Goal: Transaction & Acquisition: Purchase product/service

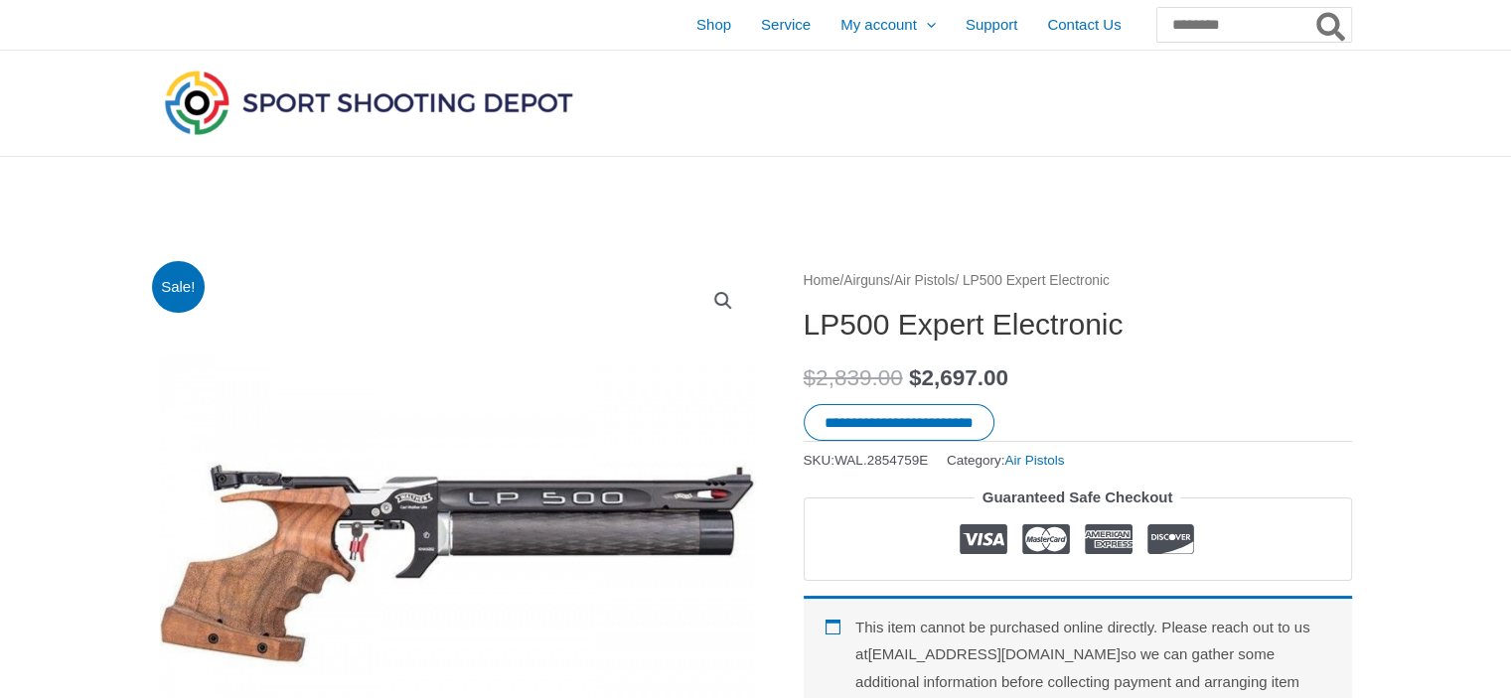
click at [306, 98] on img at bounding box center [368, 103] width 417 height 74
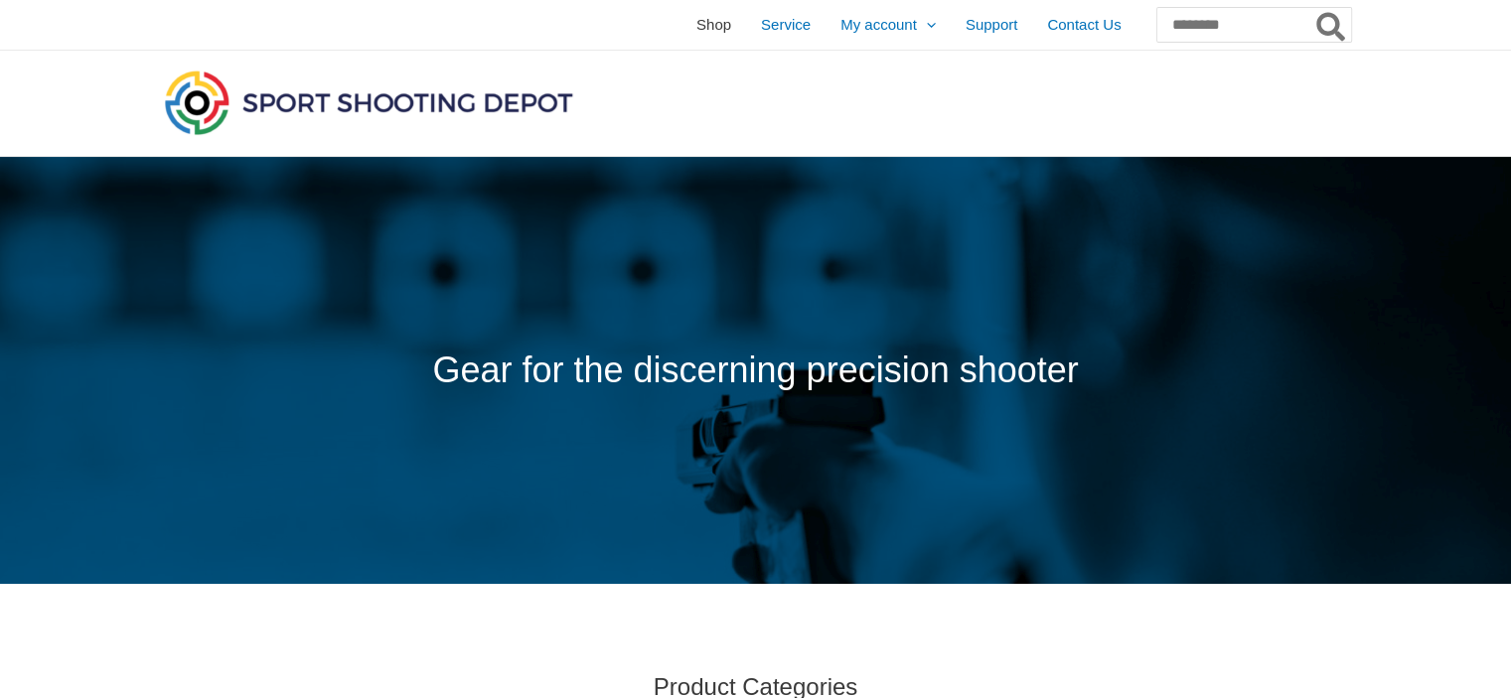
click at [696, 24] on span "Shop" at bounding box center [713, 25] width 35 height 50
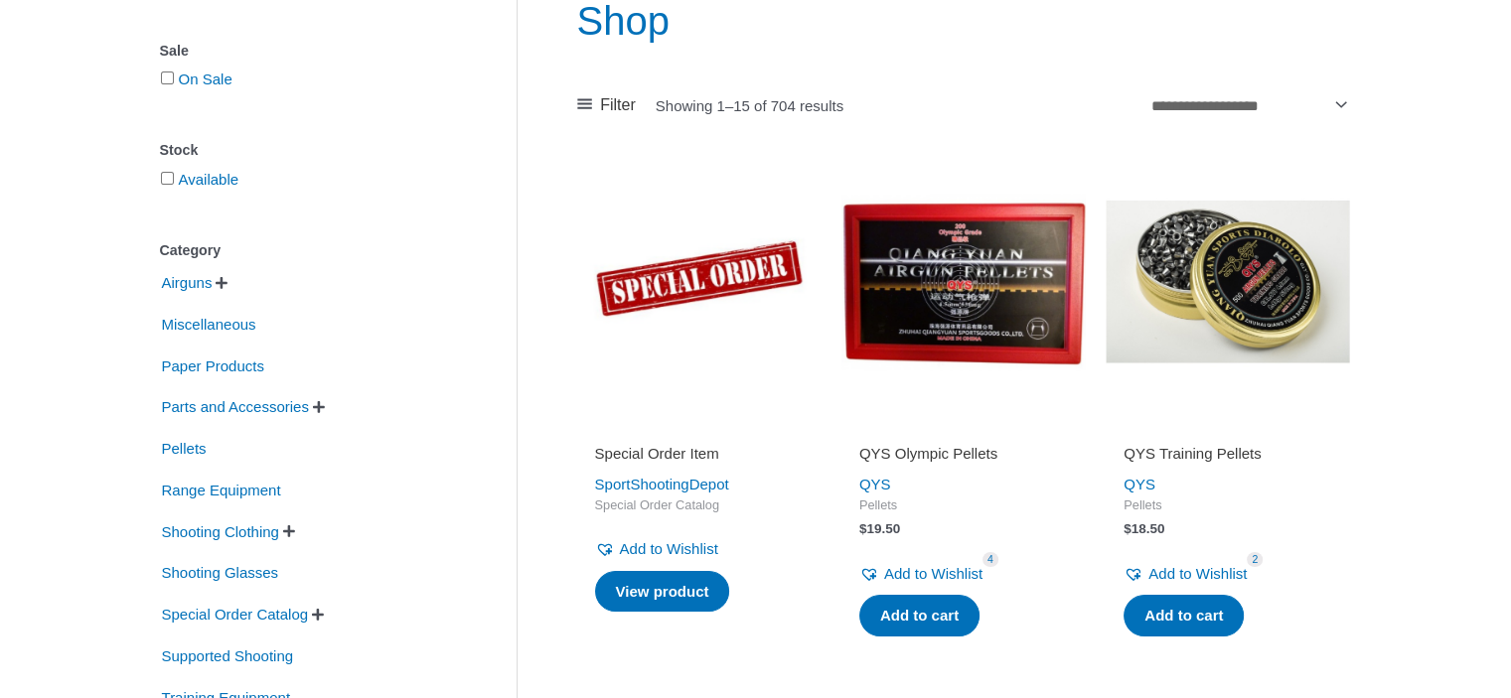
scroll to position [298, 0]
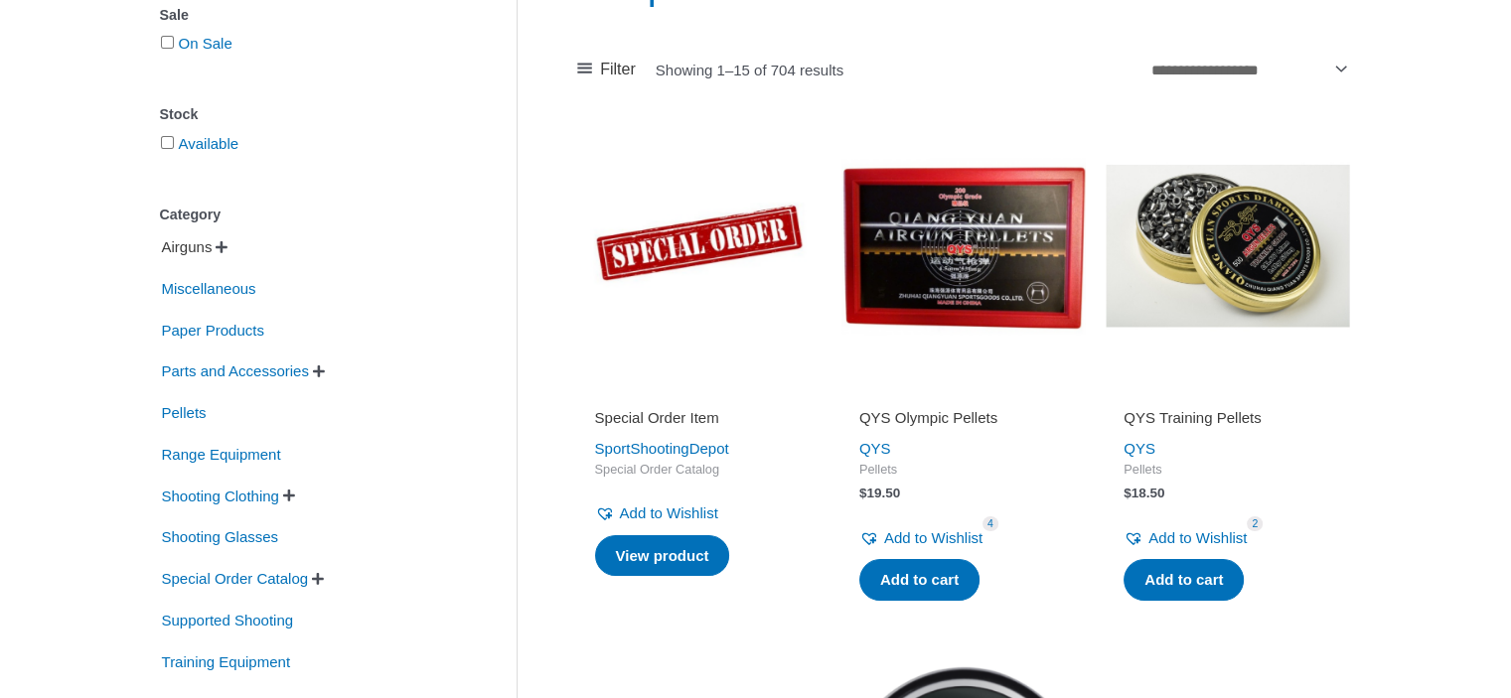
click at [209, 247] on span "Airguns" at bounding box center [187, 247] width 55 height 34
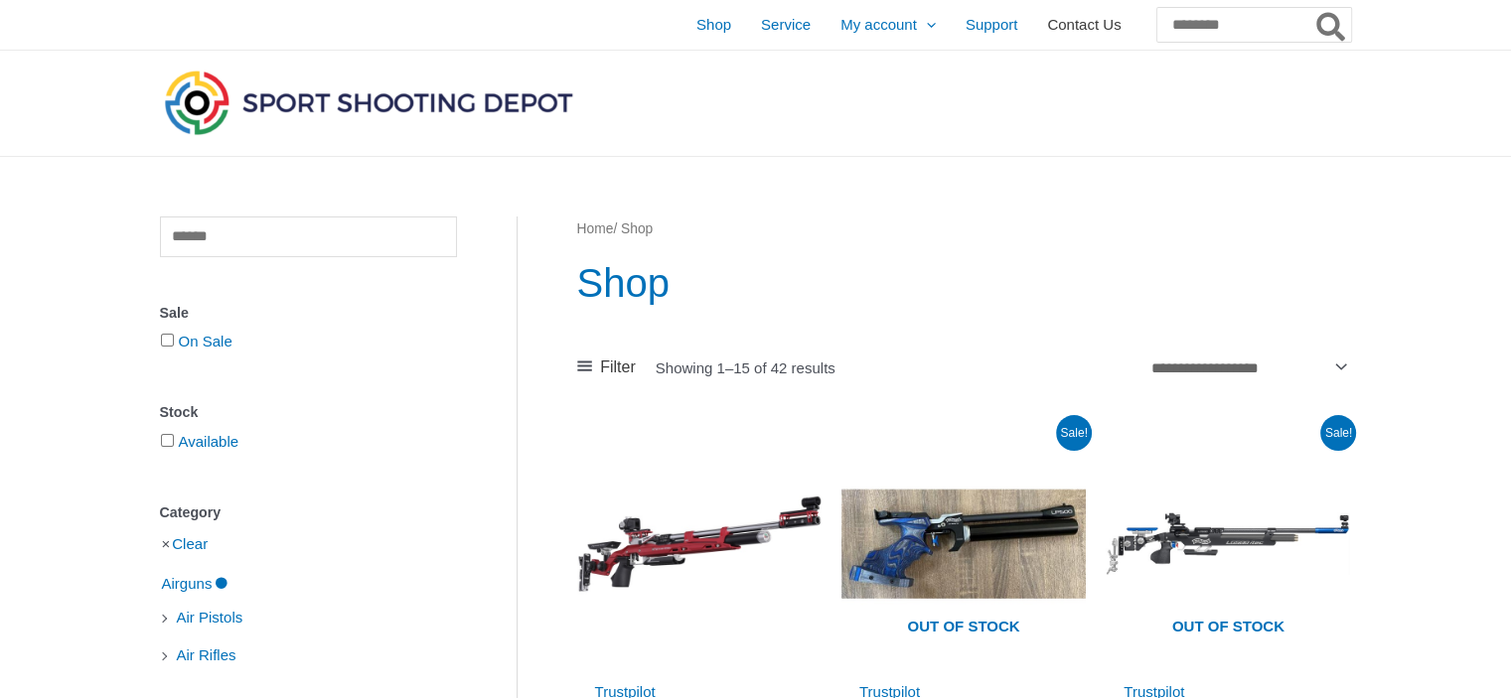
click at [1047, 27] on span "Contact Us" at bounding box center [1084, 25] width 74 height 50
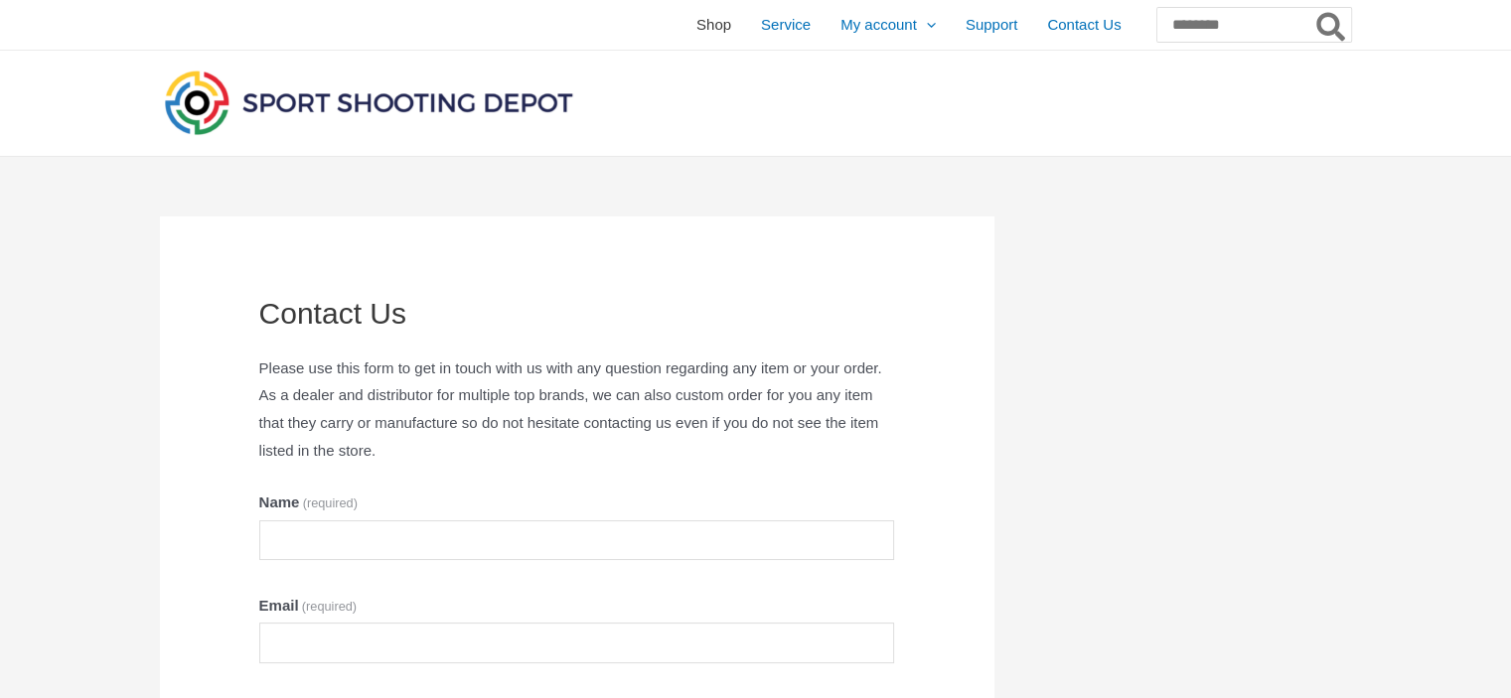
click at [681, 24] on link "Shop" at bounding box center [713, 25] width 65 height 50
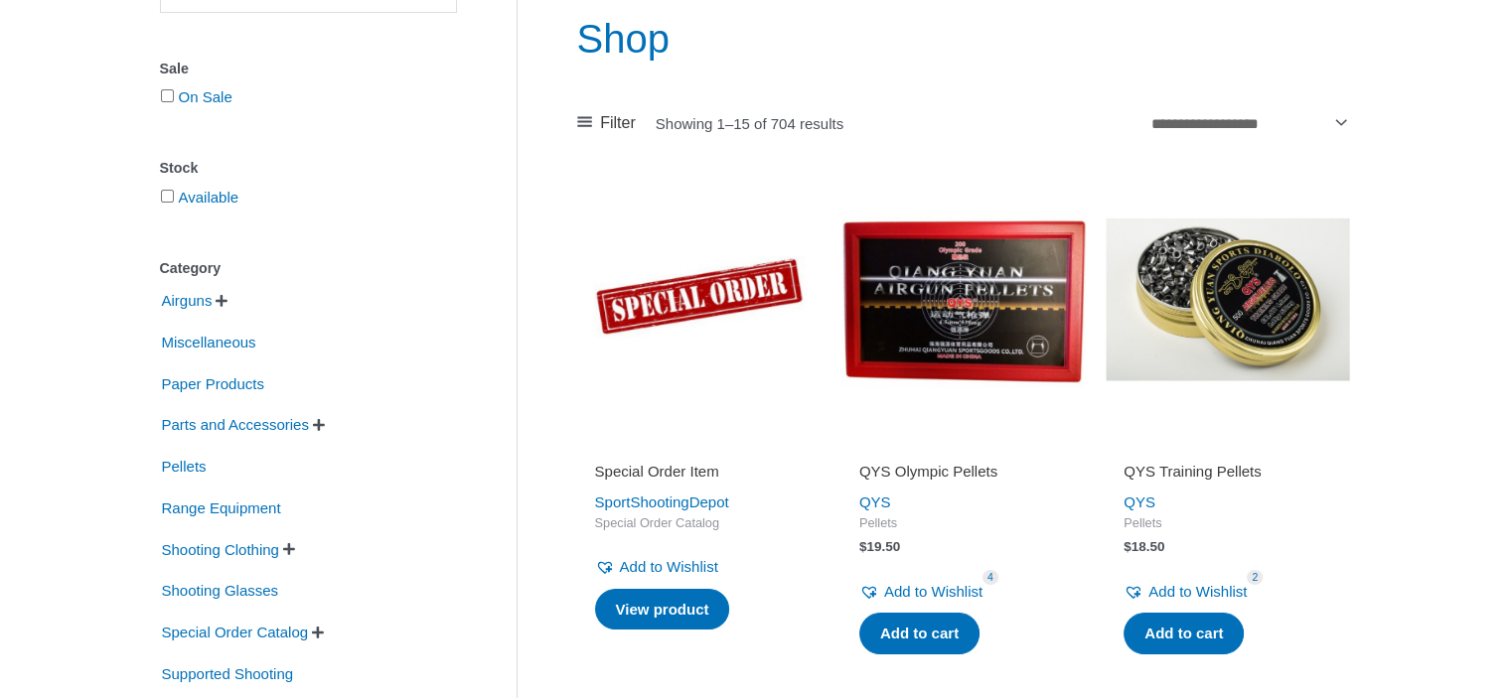
scroll to position [298, 0]
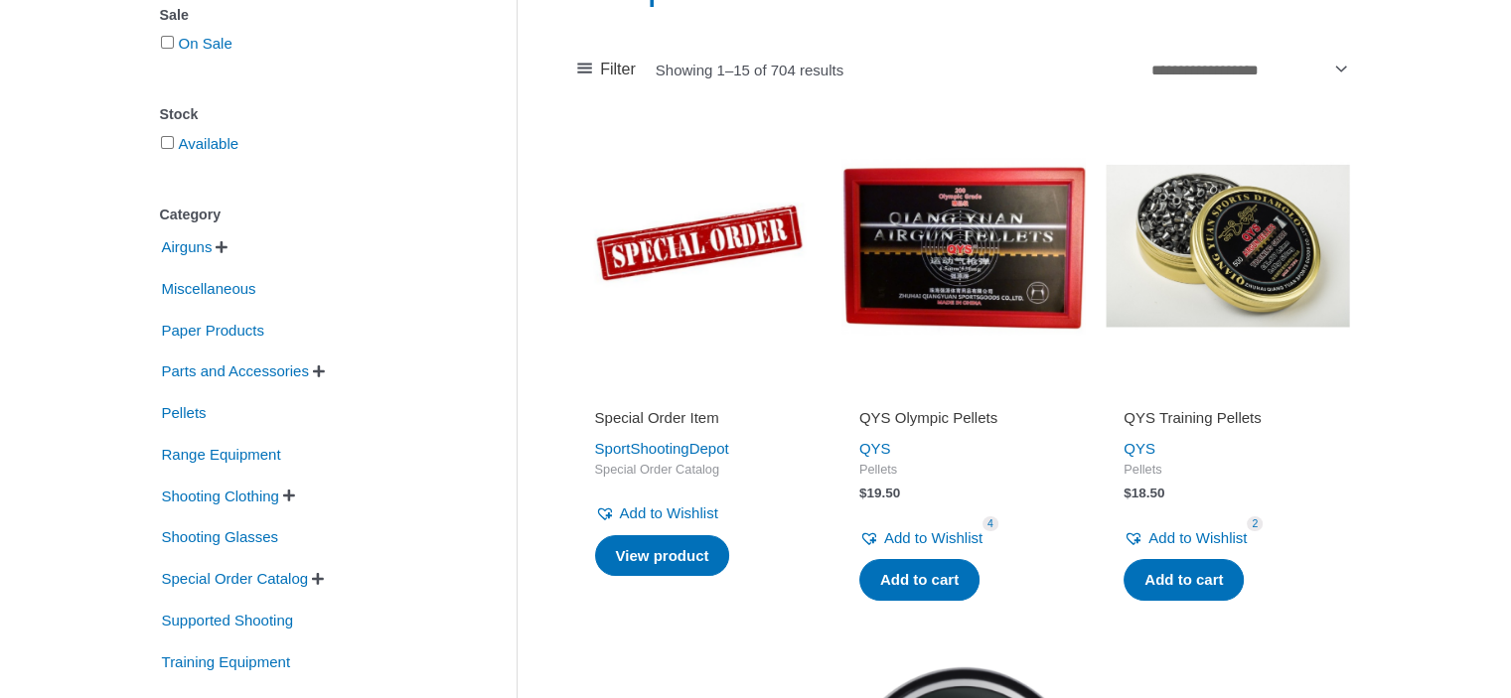
click at [227, 253] on span "" at bounding box center [222, 247] width 12 height 14
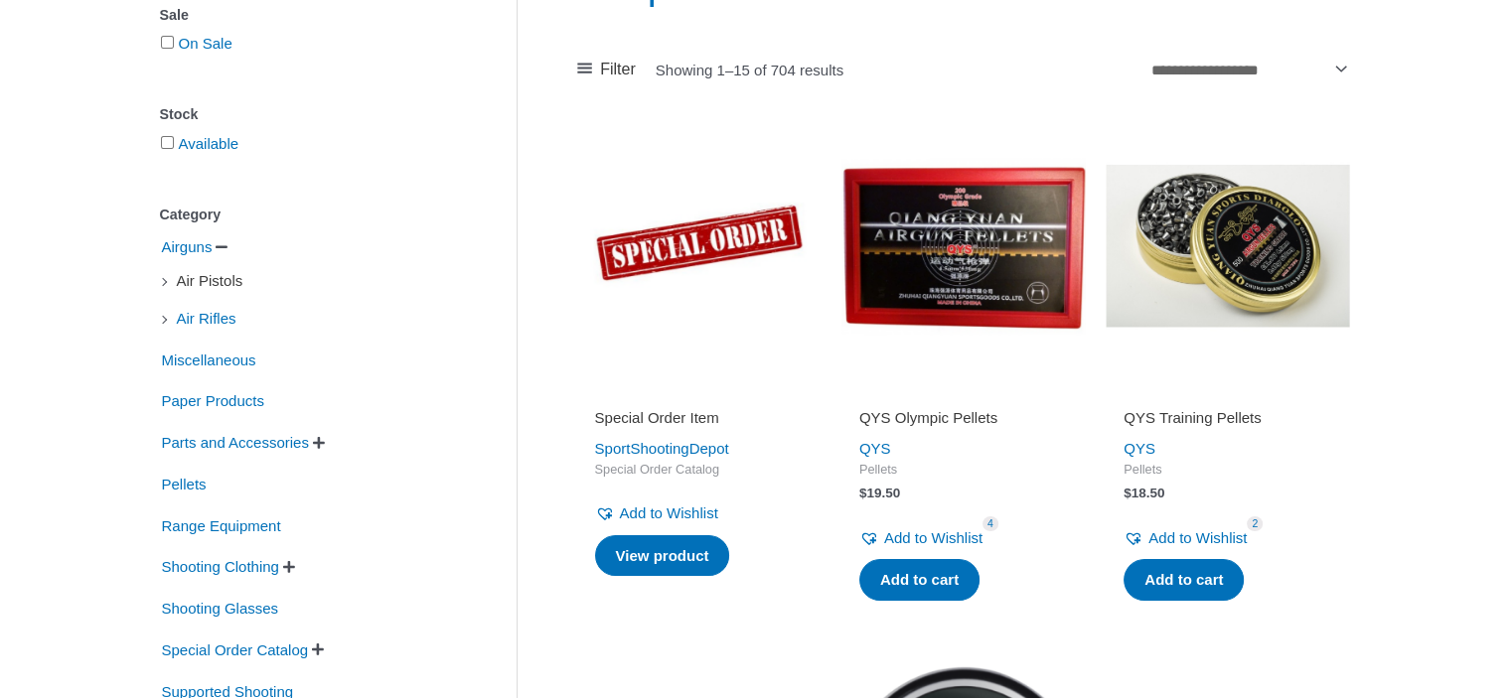
click at [211, 285] on span "Air Pistols" at bounding box center [210, 281] width 71 height 34
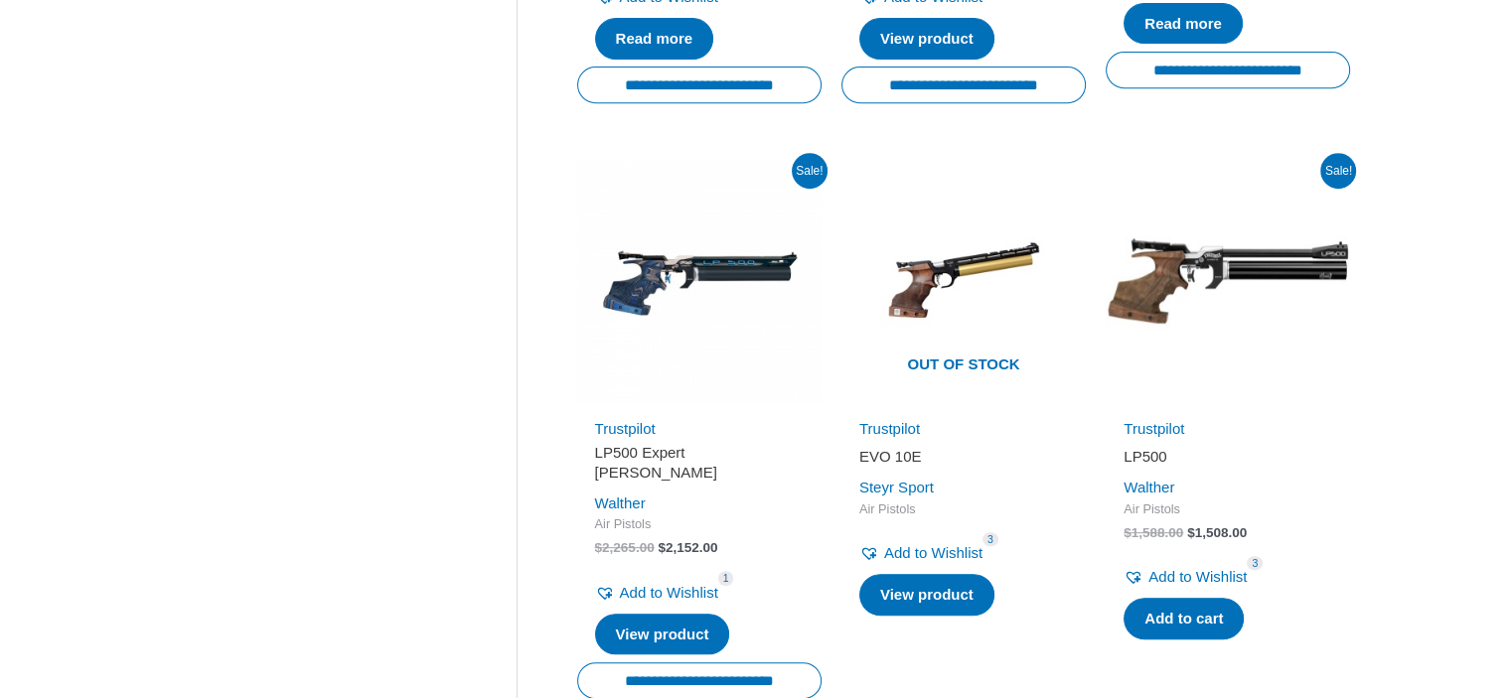
scroll to position [894, 0]
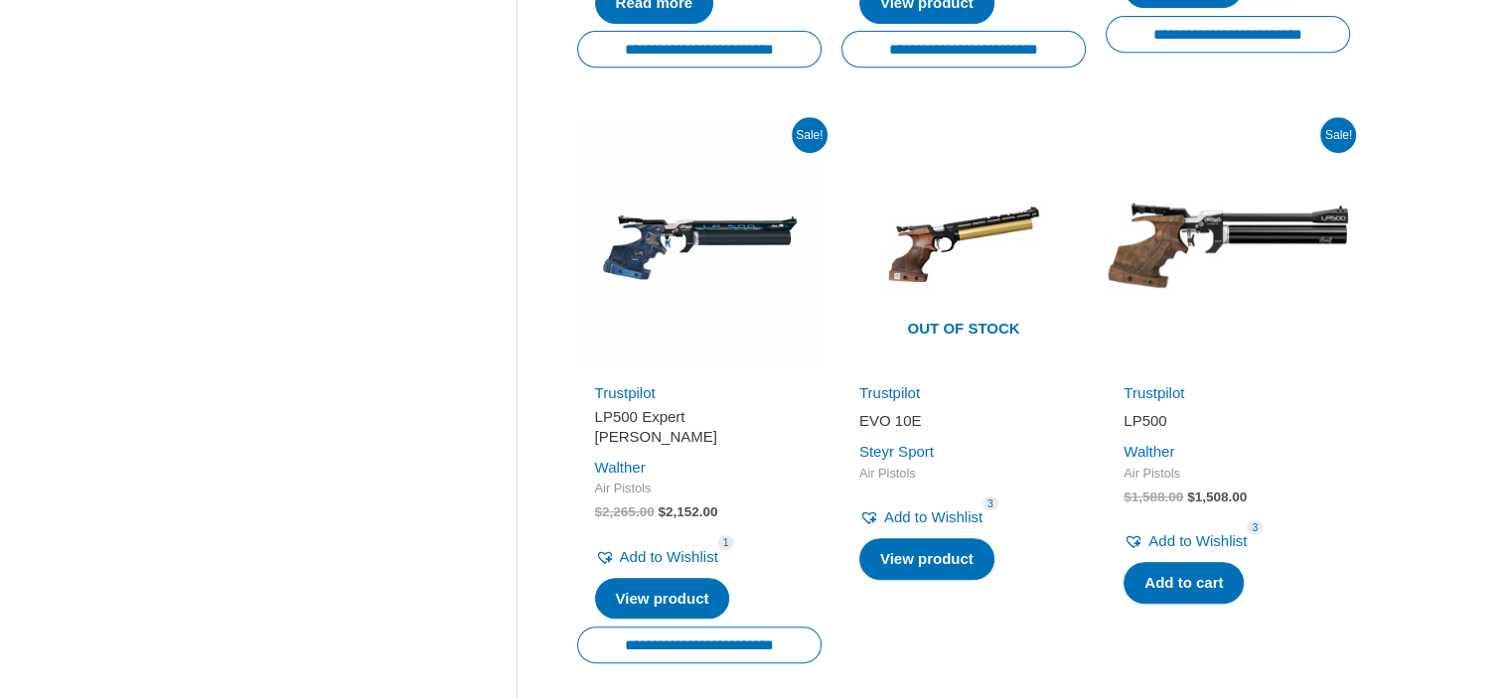
click at [640, 411] on h2 "LP500 Expert [PERSON_NAME]" at bounding box center [699, 426] width 209 height 39
click at [639, 419] on h2 "LP500 Expert [PERSON_NAME]" at bounding box center [699, 426] width 209 height 39
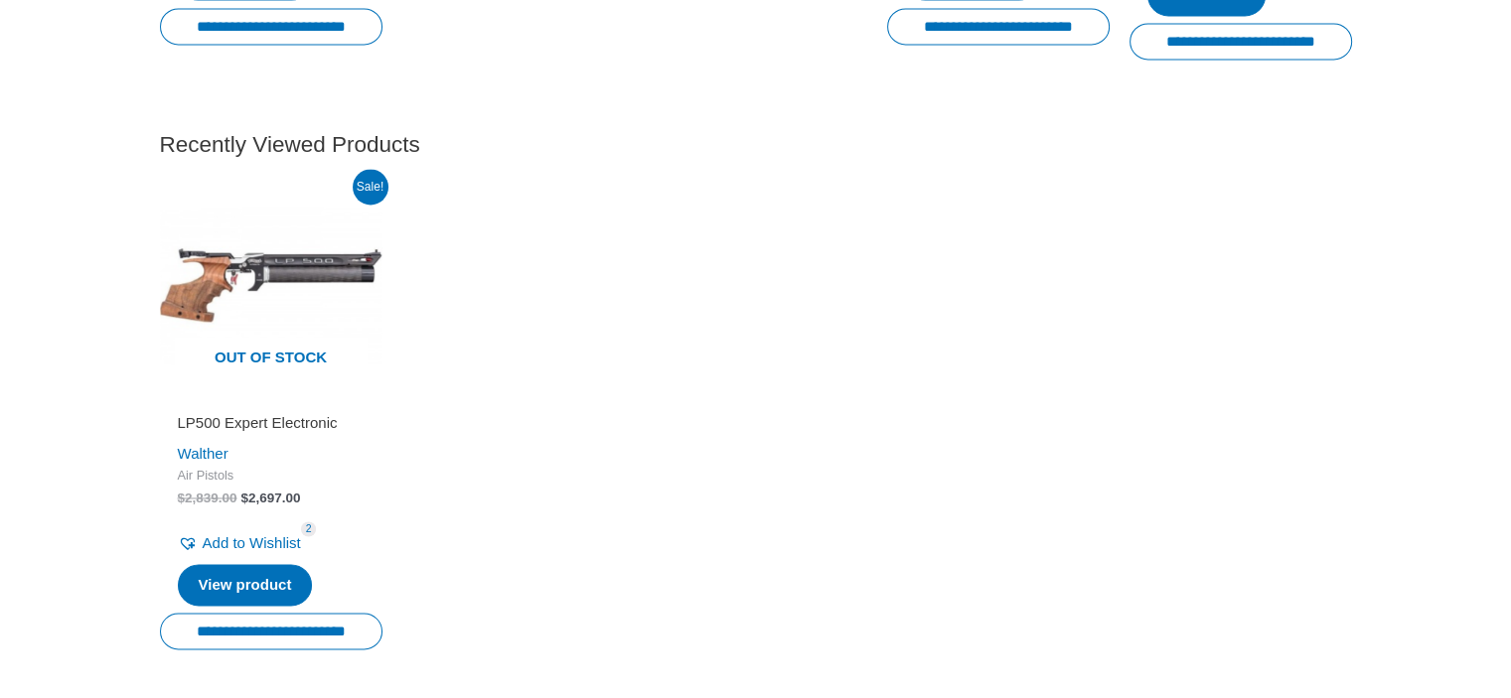
scroll to position [2980, 0]
